Goal: Transaction & Acquisition: Purchase product/service

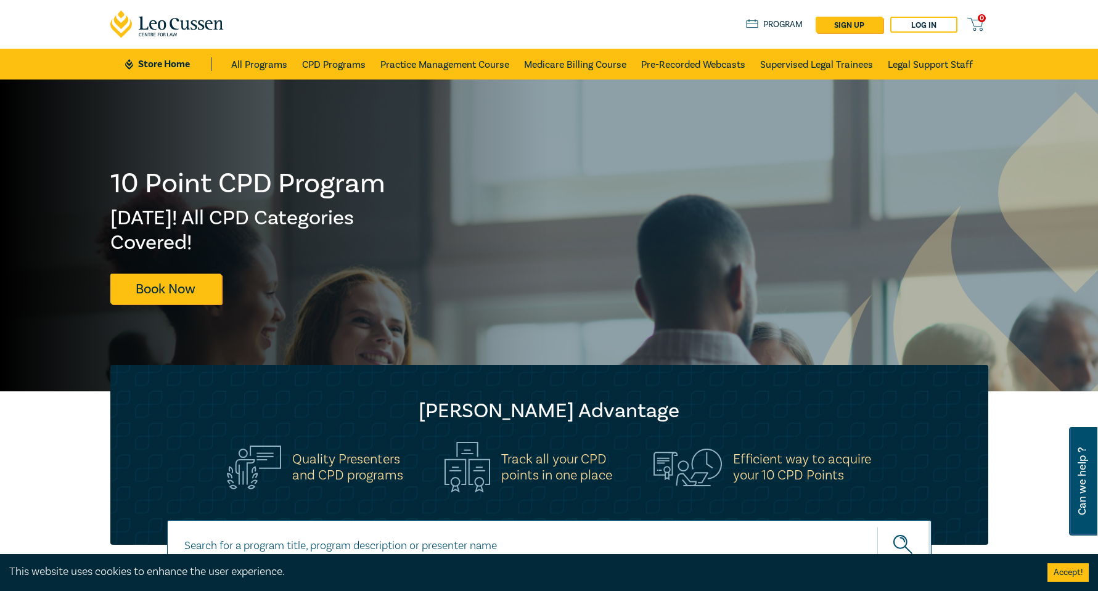
scroll to position [288, 0]
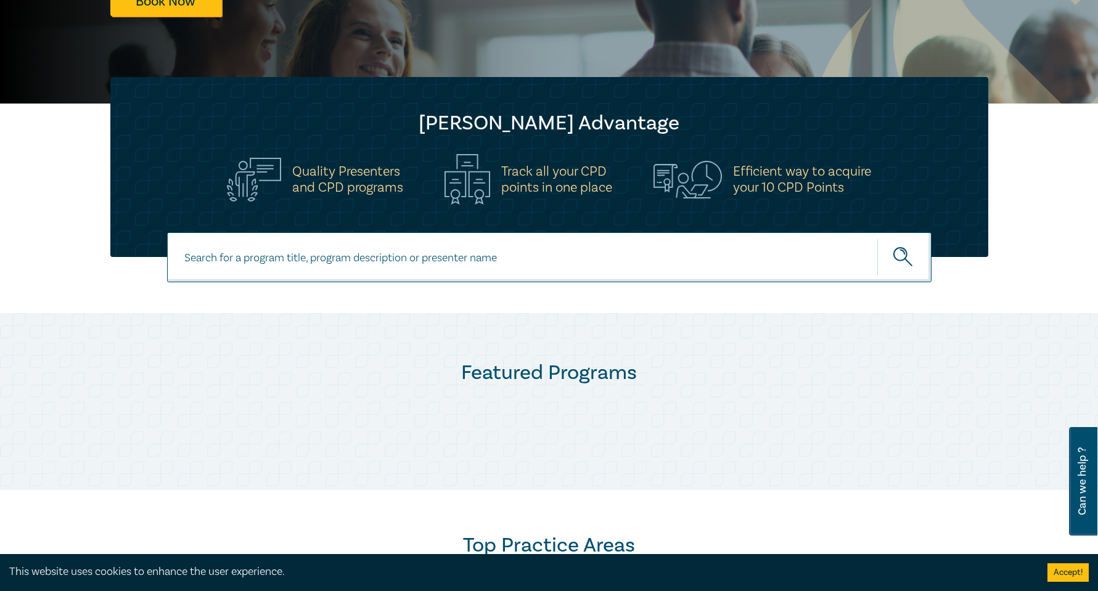
click at [479, 267] on input at bounding box center [549, 257] width 765 height 50
paste input "New Wellbeing Guidelines"
type input "New Wellbeing Guidelines"
click at [878, 239] on button "submit" at bounding box center [905, 258] width 54 height 38
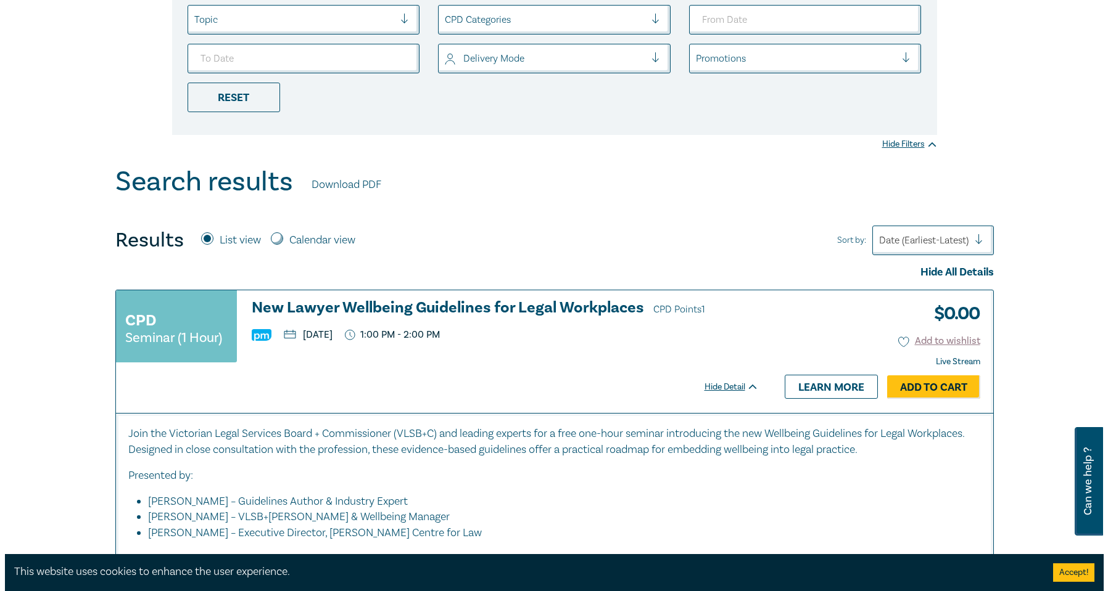
scroll to position [575, 0]
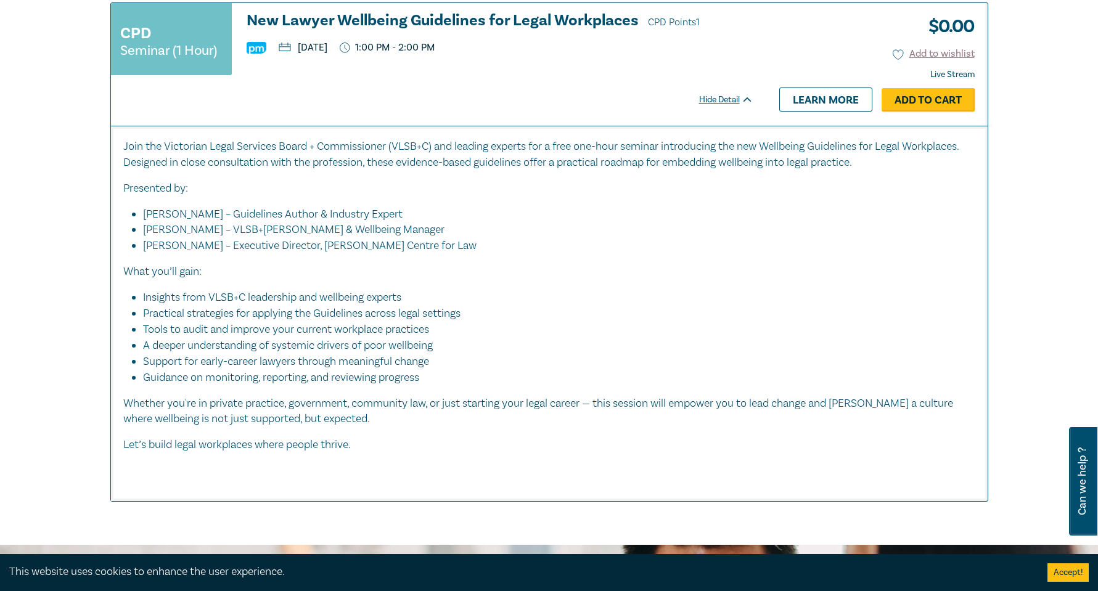
click at [963, 96] on link "Add to Cart" at bounding box center [928, 99] width 93 height 23
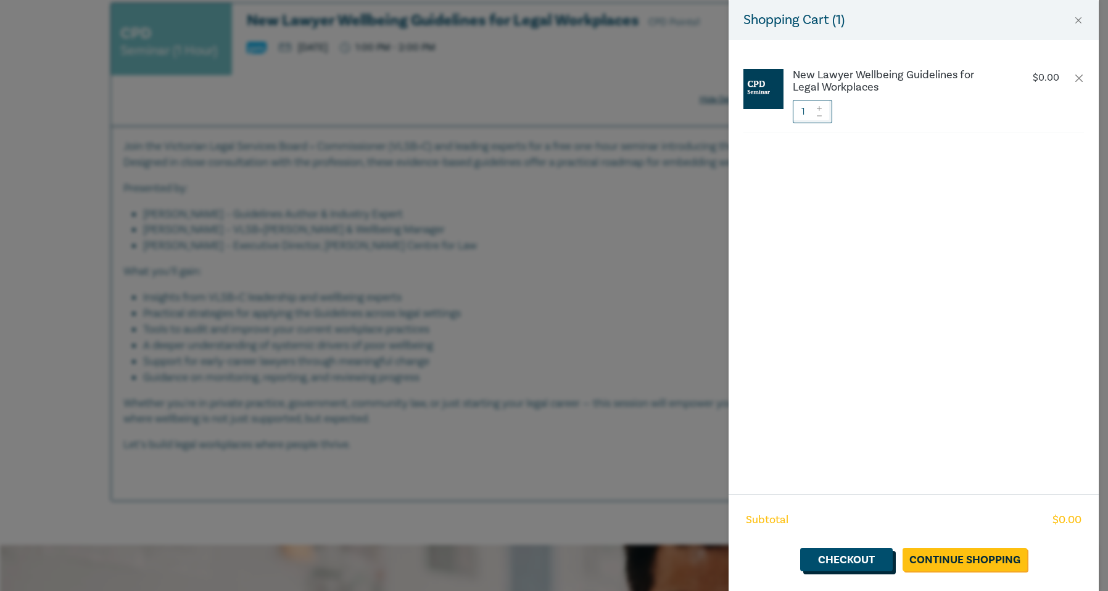
click at [879, 561] on link "Checkout" at bounding box center [846, 559] width 93 height 23
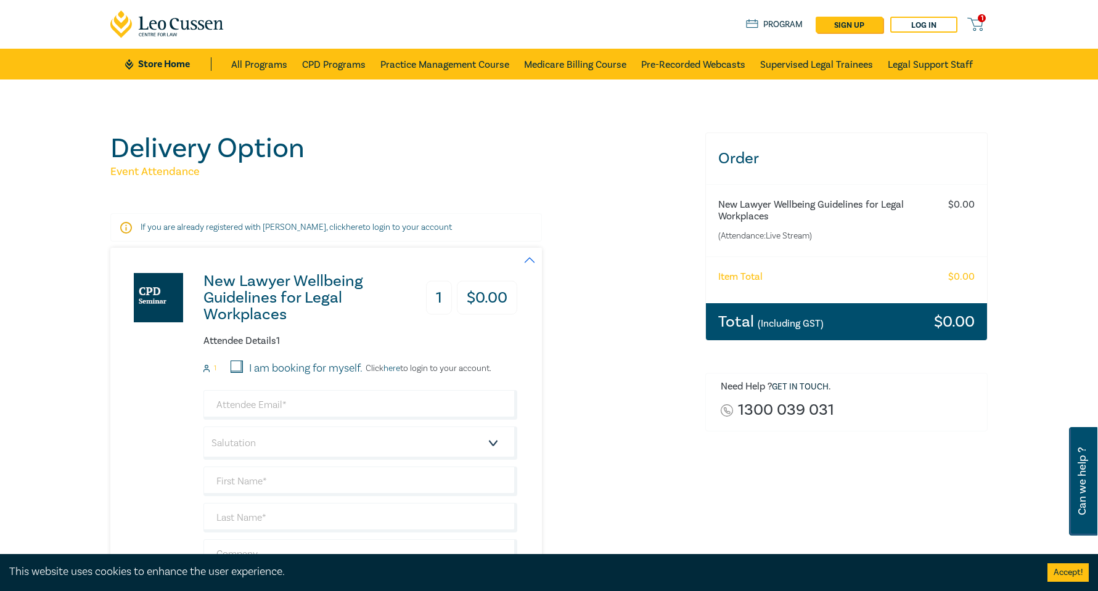
click at [588, 357] on div "New Lawyer Wellbeing Guidelines for Legal Workplaces 1 $ 0.00 Attendee Details …" at bounding box center [400, 459] width 580 height 422
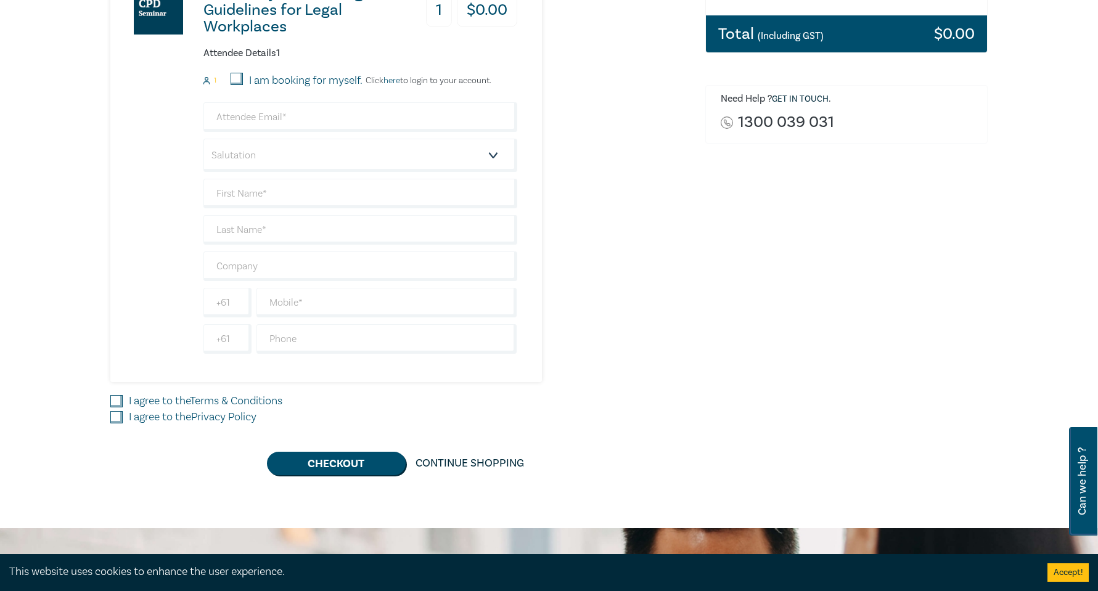
click at [274, 88] on label "I am booking for myself." at bounding box center [305, 81] width 113 height 16
click at [243, 85] on input "I am booking for myself." at bounding box center [237, 79] width 12 height 12
checkbox input "true"
click at [256, 125] on input "email" at bounding box center [361, 117] width 314 height 30
type input "[PERSON_NAME][EMAIL_ADDRESS][DOMAIN_NAME]"
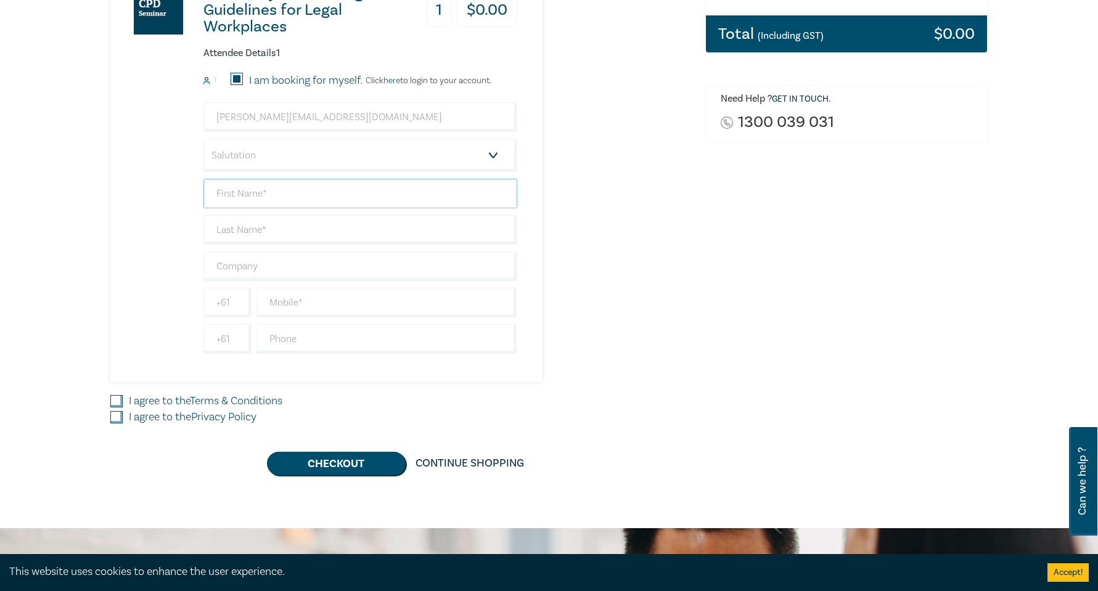
type input "[PERSON_NAME]"
type input "South East Lawyers"
type input "0430841048"
type input "[GEOGRAPHIC_DATA]"
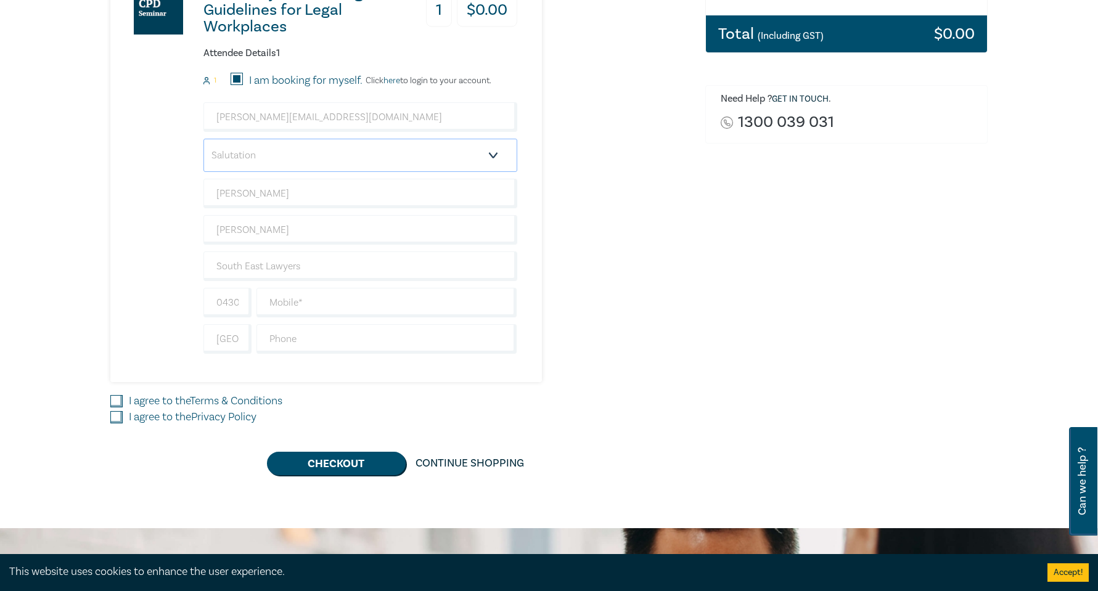
click at [365, 170] on select "Salutation Mr. Mrs. Ms. Miss Dr. Prof. Other" at bounding box center [361, 155] width 314 height 33
select select "Miss"
click at [204, 139] on select "Salutation Mr. Mrs. Ms. Miss Dr. Prof. Other" at bounding box center [361, 155] width 314 height 33
click at [117, 396] on input "I agree to the Terms & Conditions" at bounding box center [116, 401] width 12 height 12
checkbox input "true"
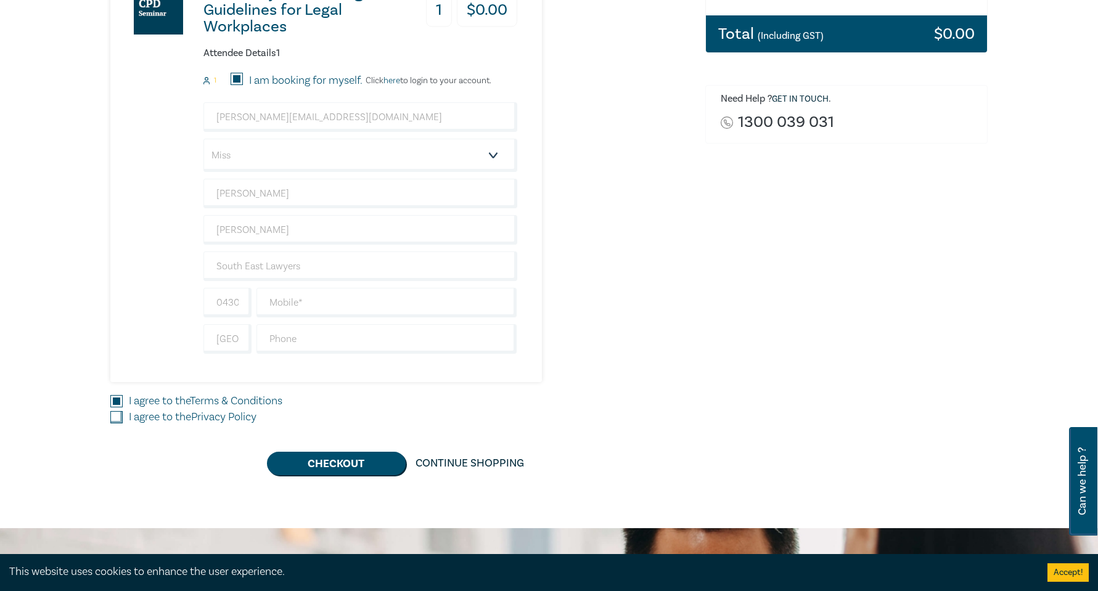
click at [113, 414] on input "I agree to the Privacy Policy" at bounding box center [116, 417] width 12 height 12
checkbox input "true"
click at [356, 463] on button "Checkout" at bounding box center [336, 463] width 139 height 23
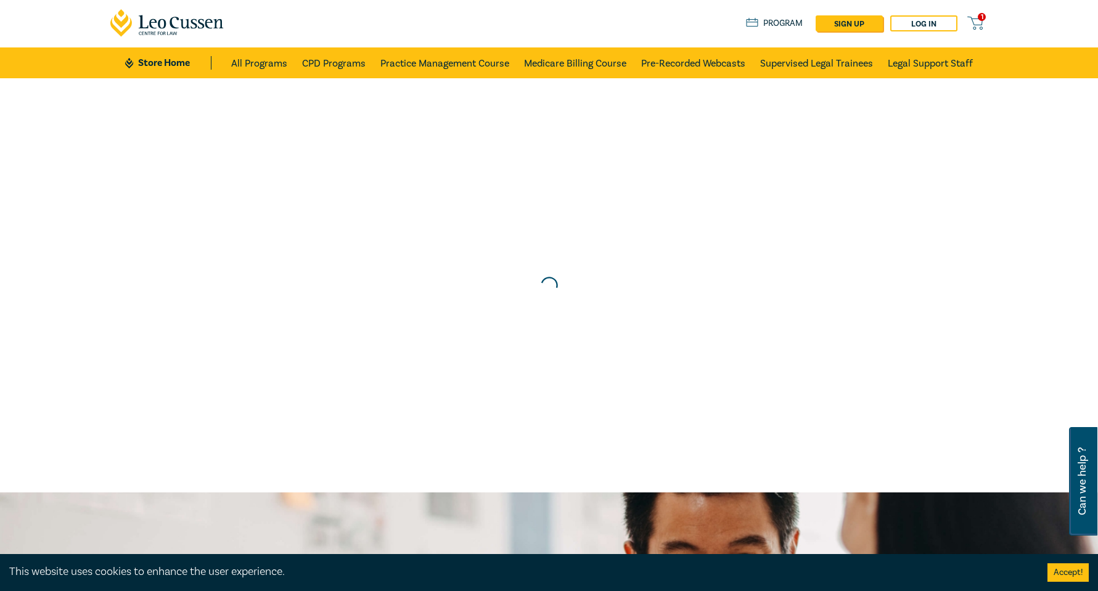
scroll to position [0, 0]
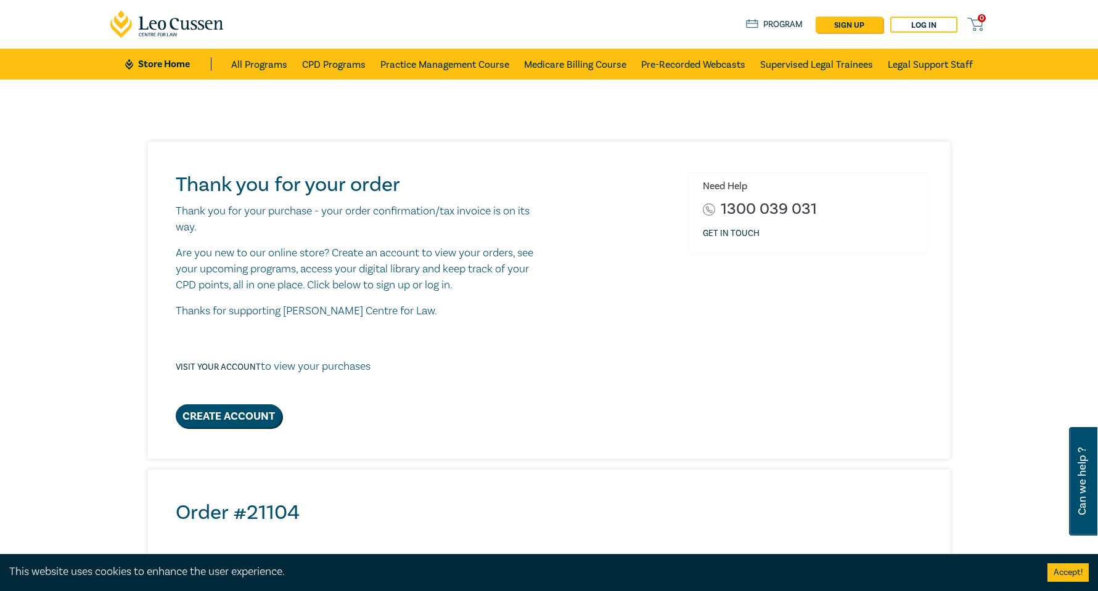
click at [443, 409] on div "Create Account" at bounding box center [360, 416] width 369 height 23
